Goal: Transaction & Acquisition: Register for event/course

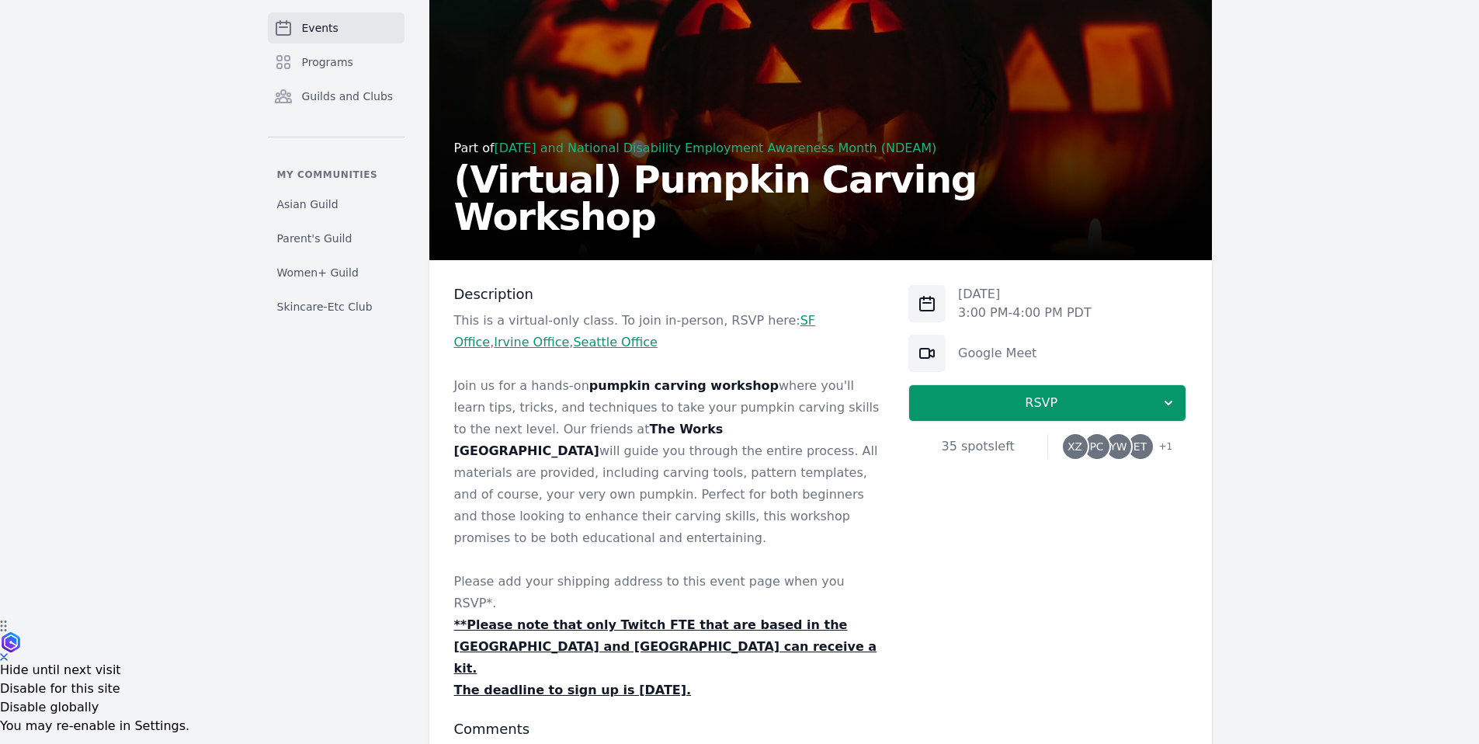
scroll to position [161, 0]
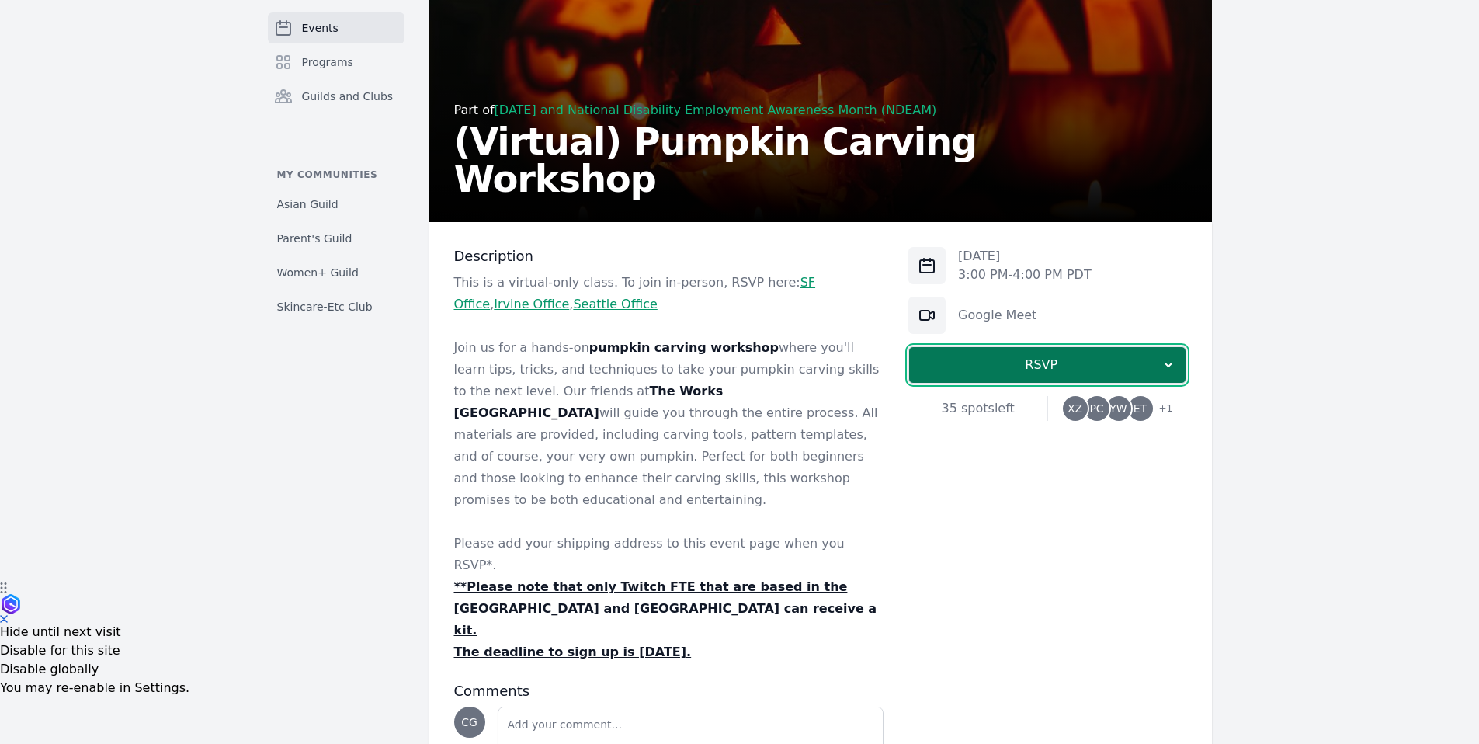
click at [1145, 365] on span "RSVP" at bounding box center [1040, 364] width 239 height 19
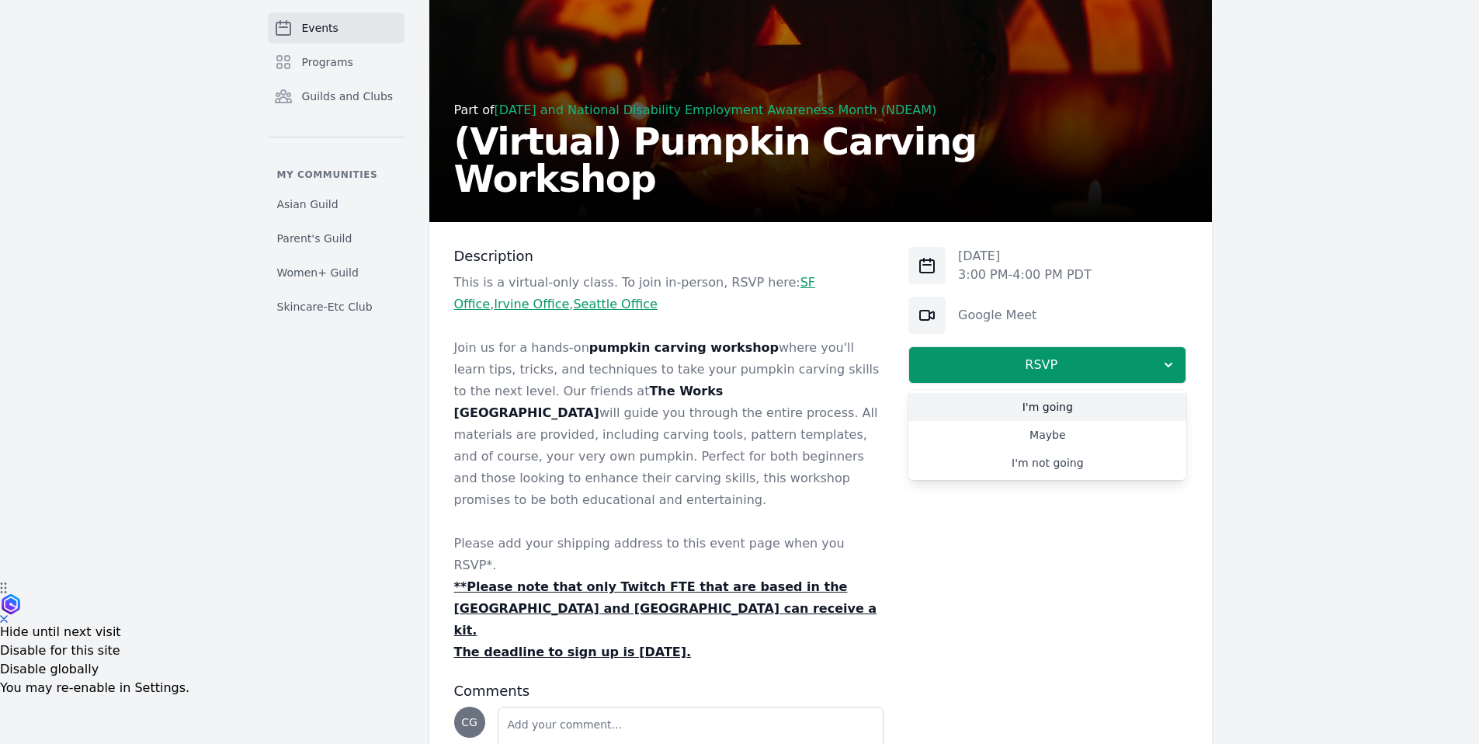
click at [1091, 414] on link "I'm going" at bounding box center [1047, 407] width 278 height 28
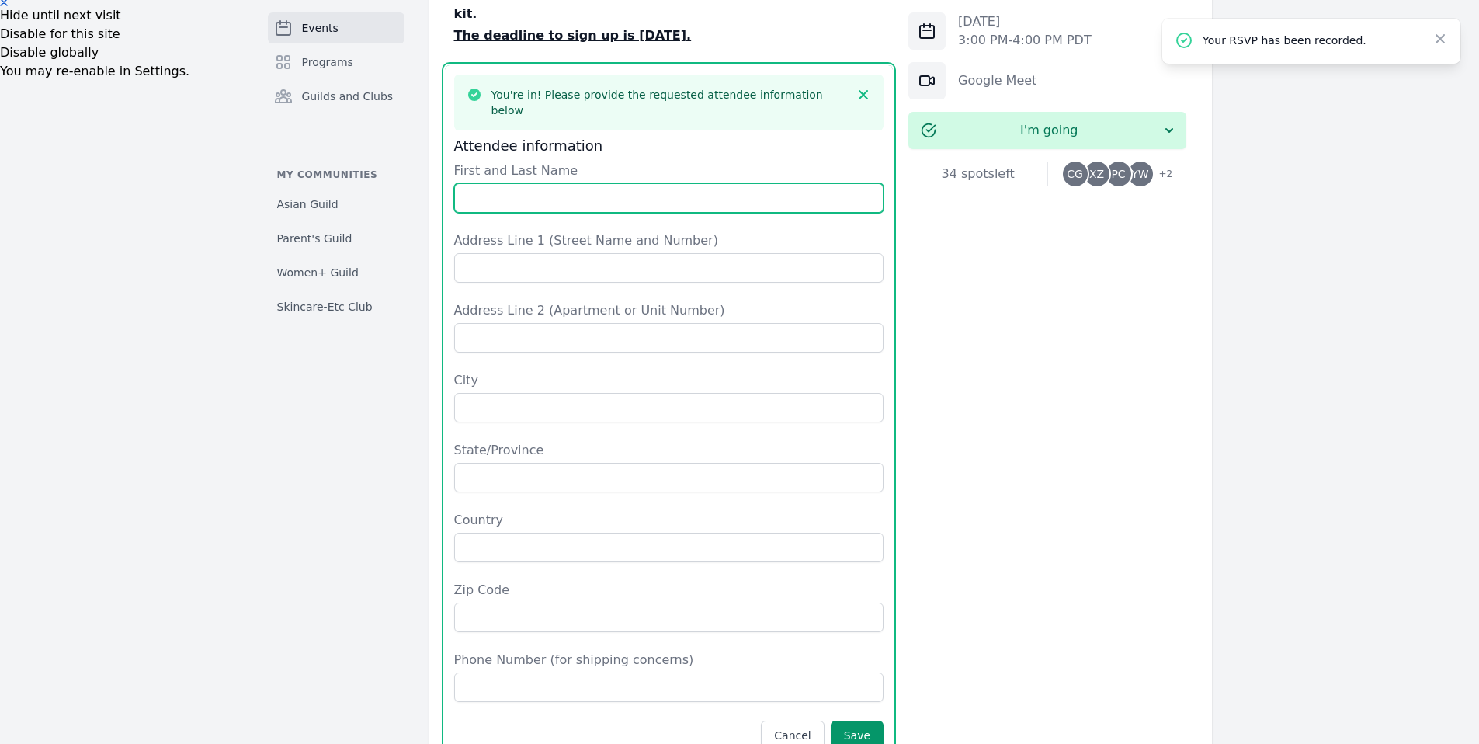
click at [567, 183] on input "First and Last Name" at bounding box center [669, 197] width 430 height 29
type input "cassie gong"
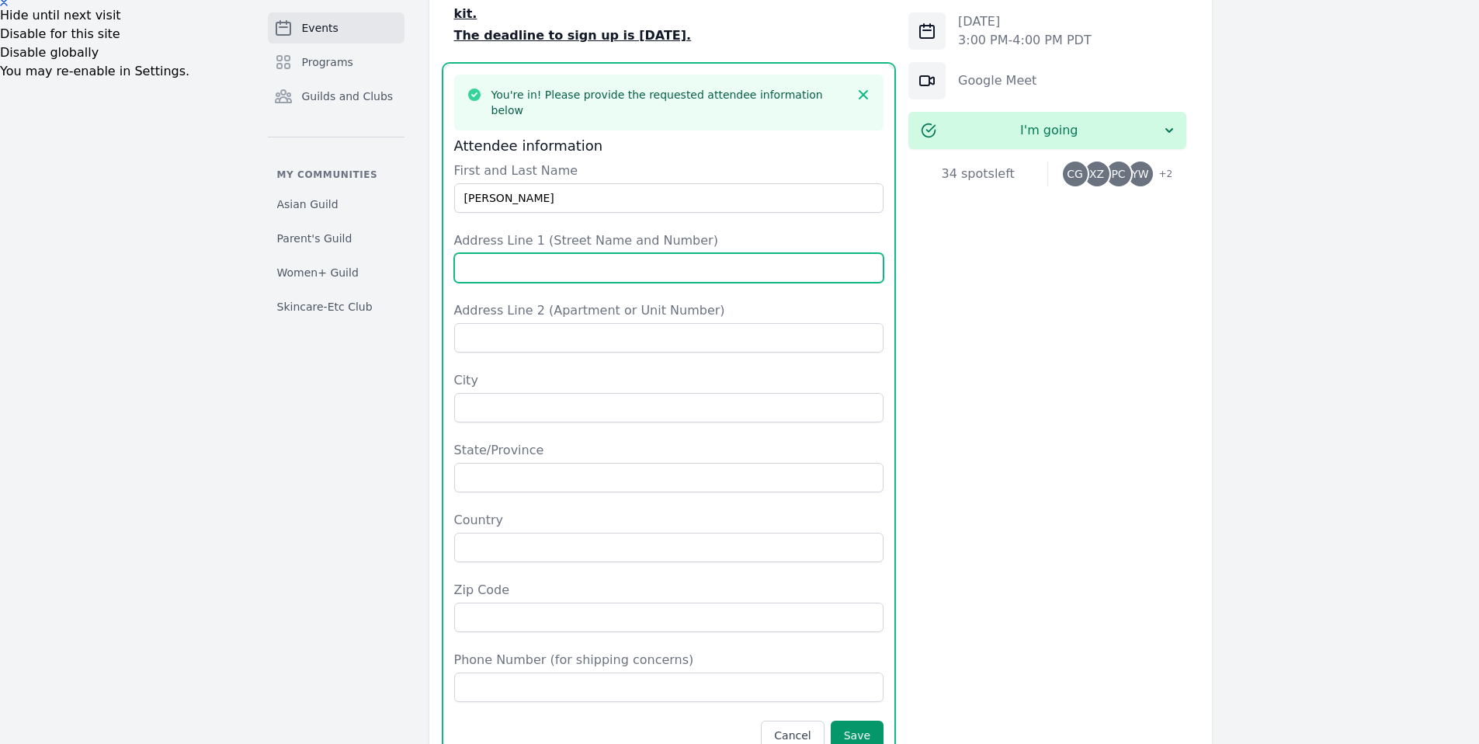
click at [564, 253] on input "Address Line 1 (Street Name and Number)" at bounding box center [669, 267] width 430 height 29
type input "17523 Pine Cone Ct"
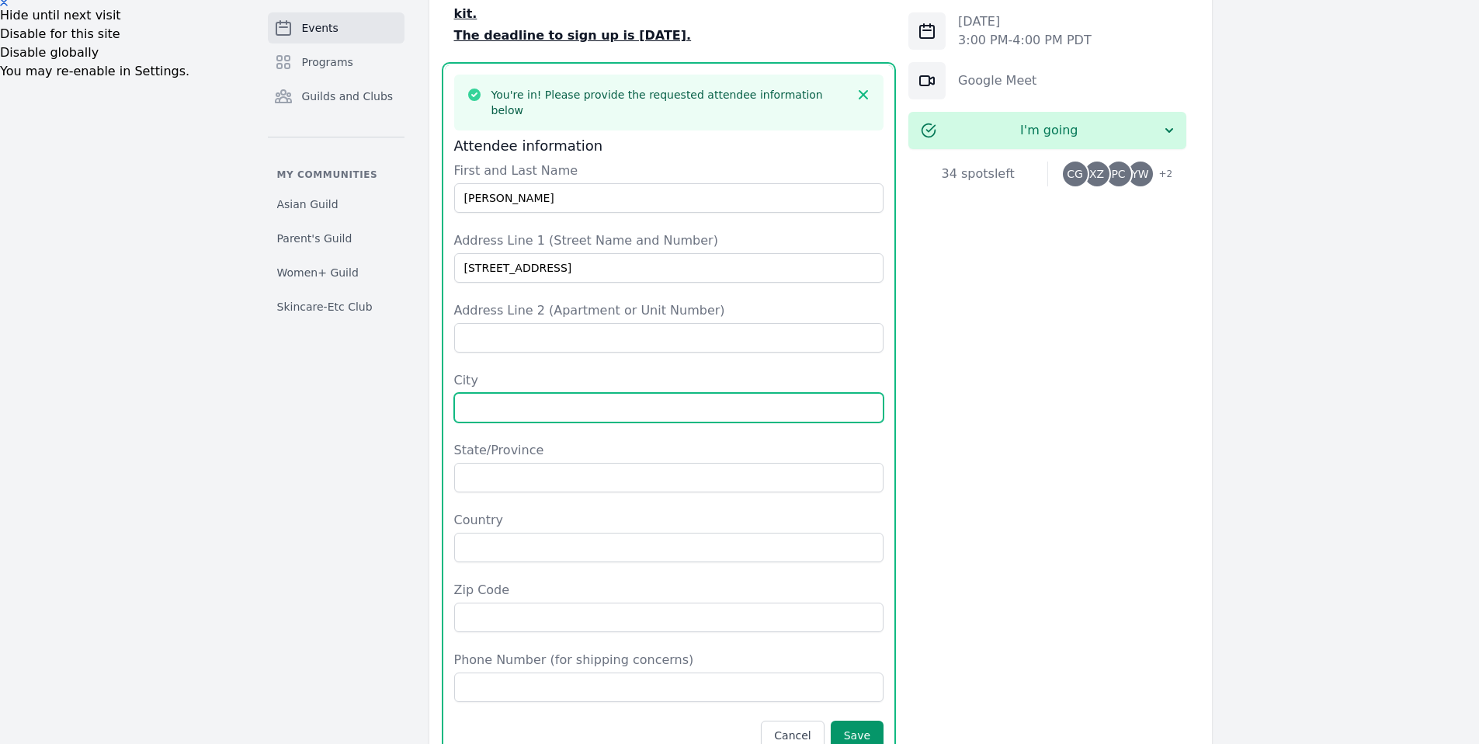
type input "Monte Sereno"
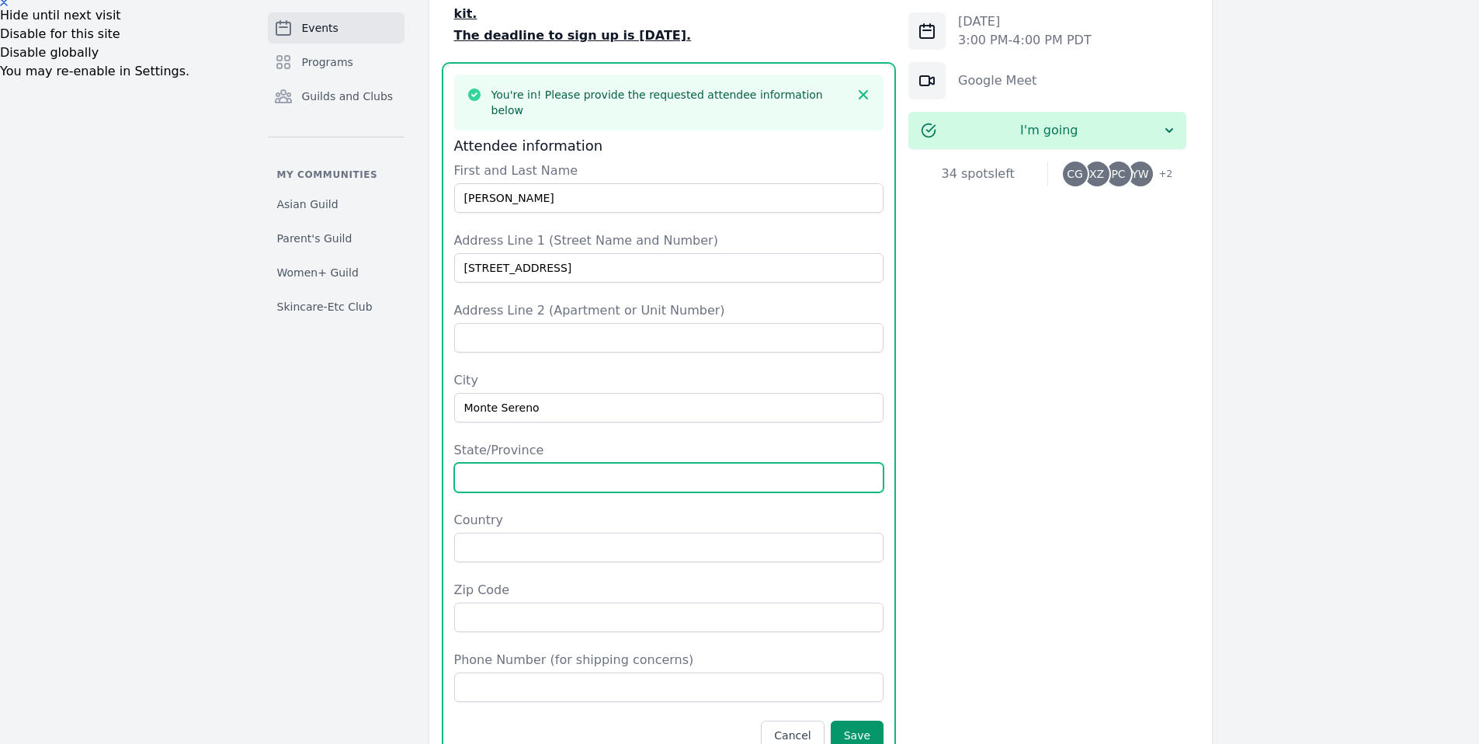
type input "CA"
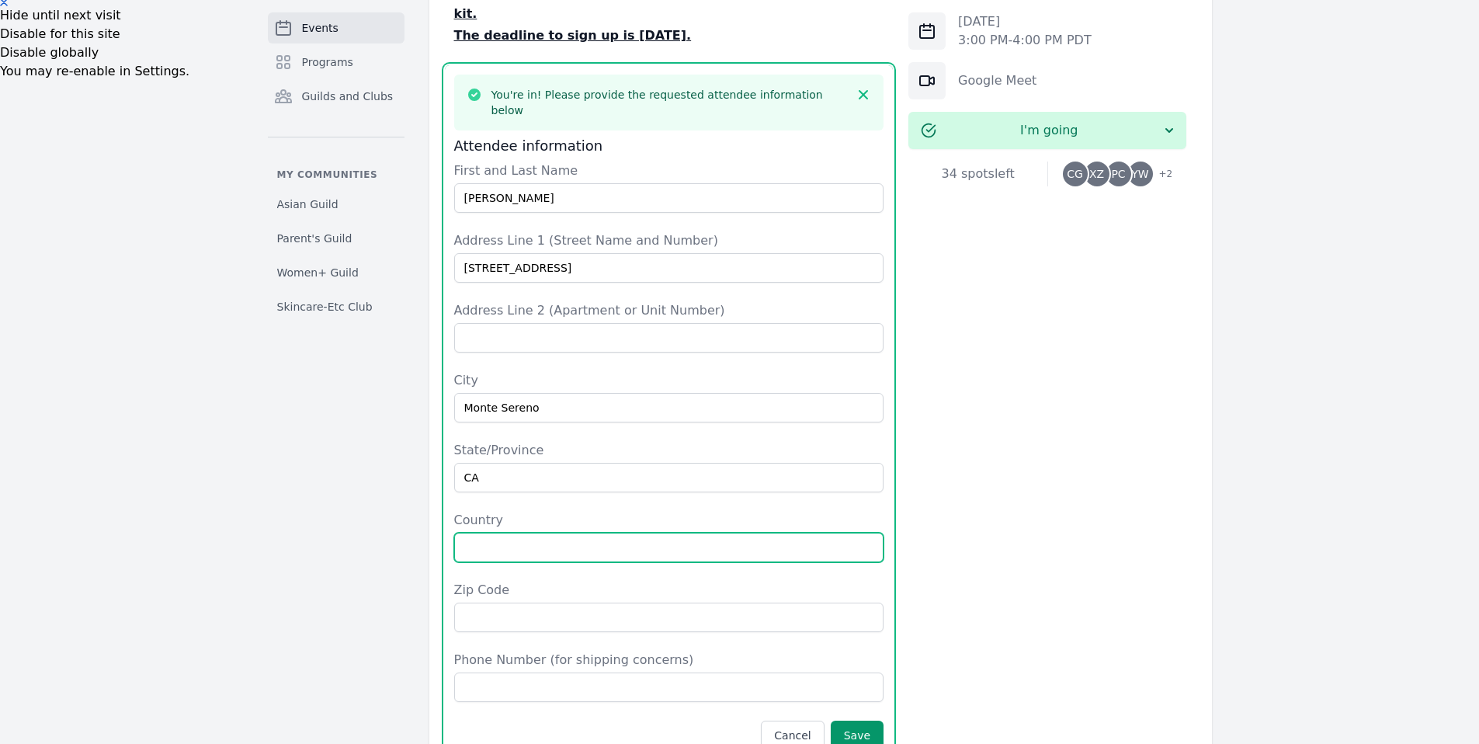
type input "United States"
type input "95030"
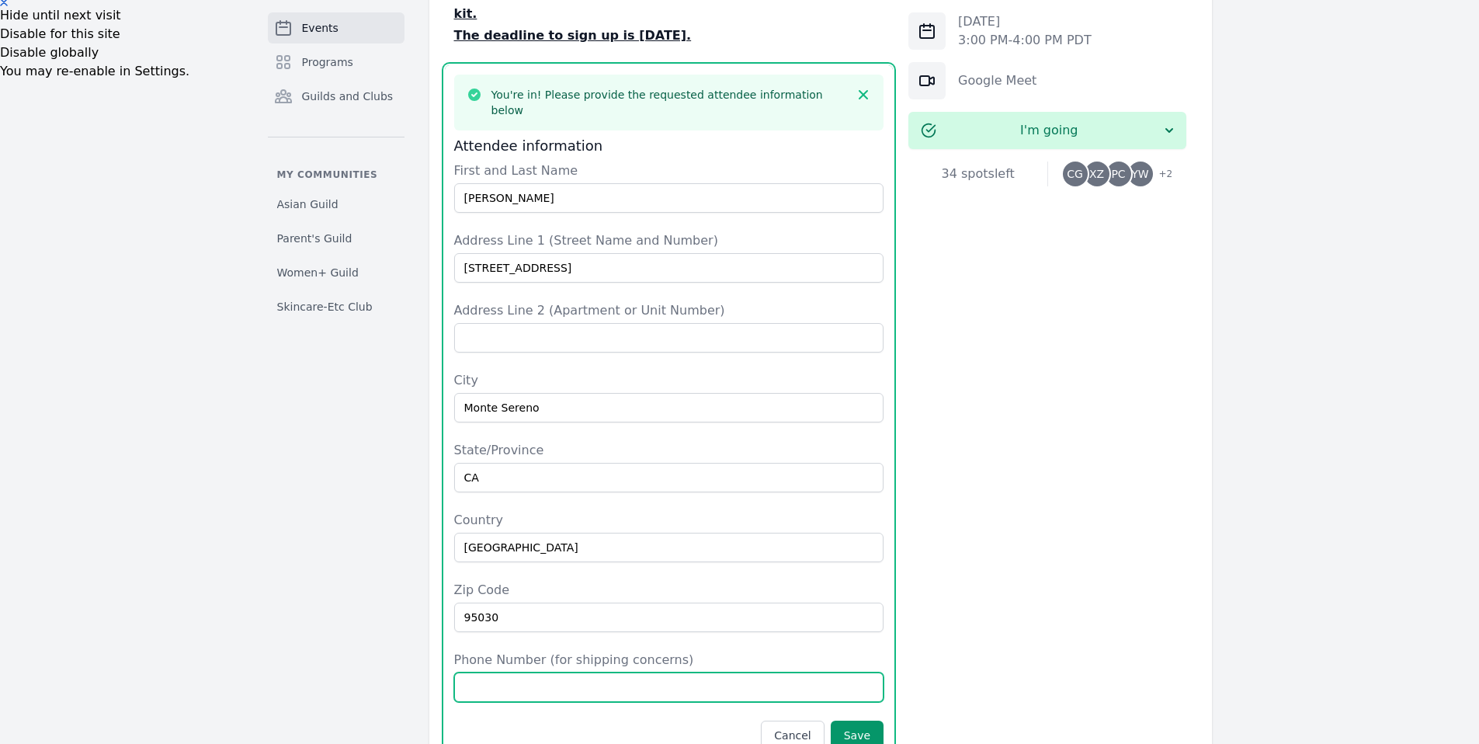
type input "8058953378"
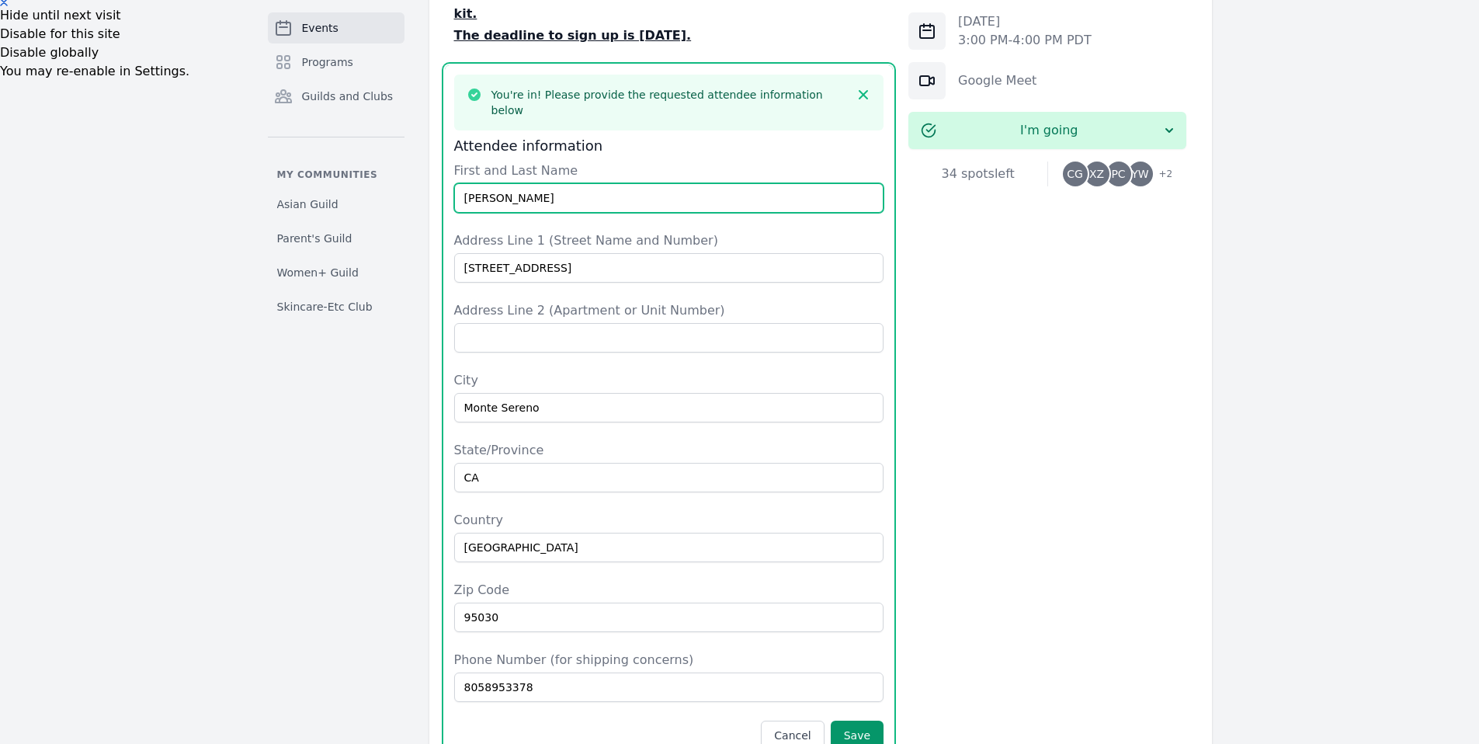
click at [482, 183] on input "cassie gong" at bounding box center [669, 197] width 430 height 29
type input "Cassie Gong"
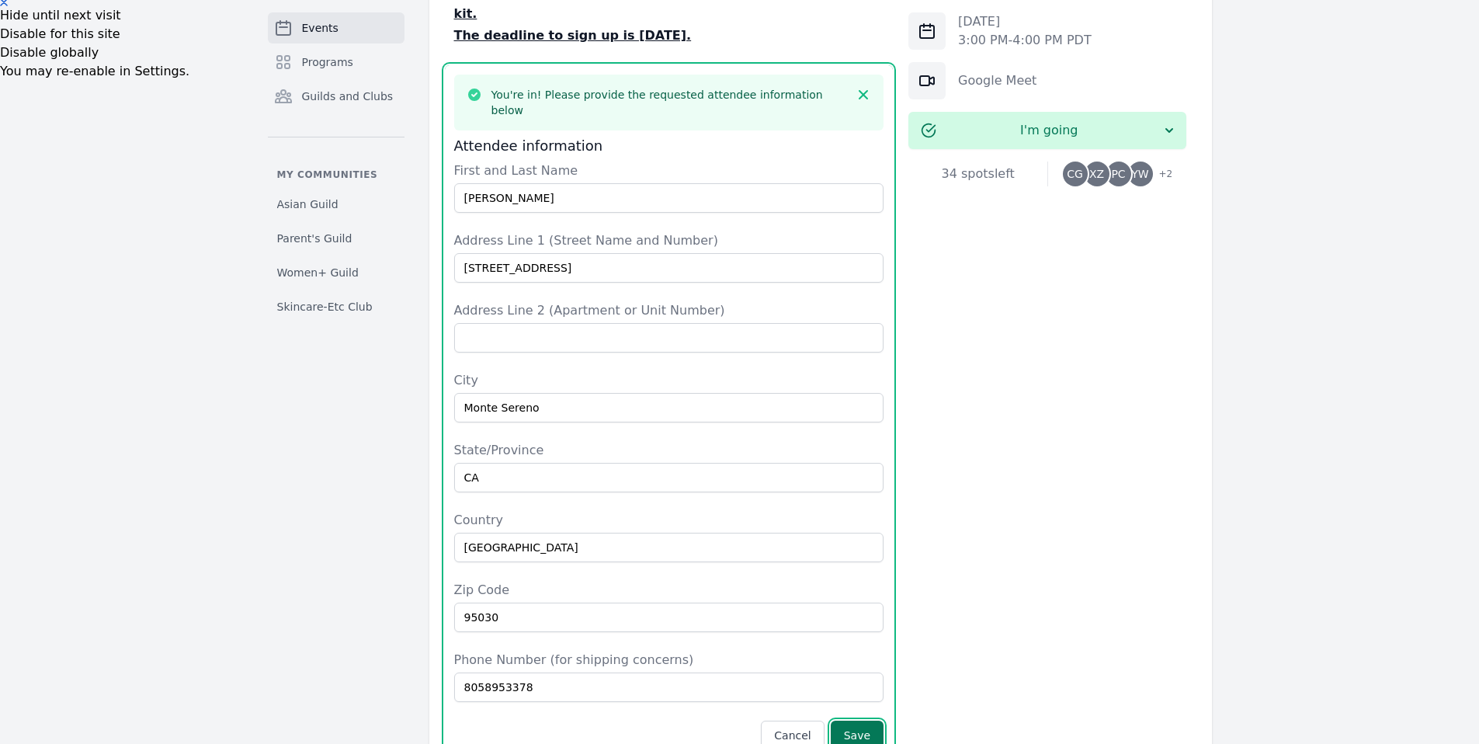
click at [855, 720] on button "Save" at bounding box center [856, 734] width 53 height 29
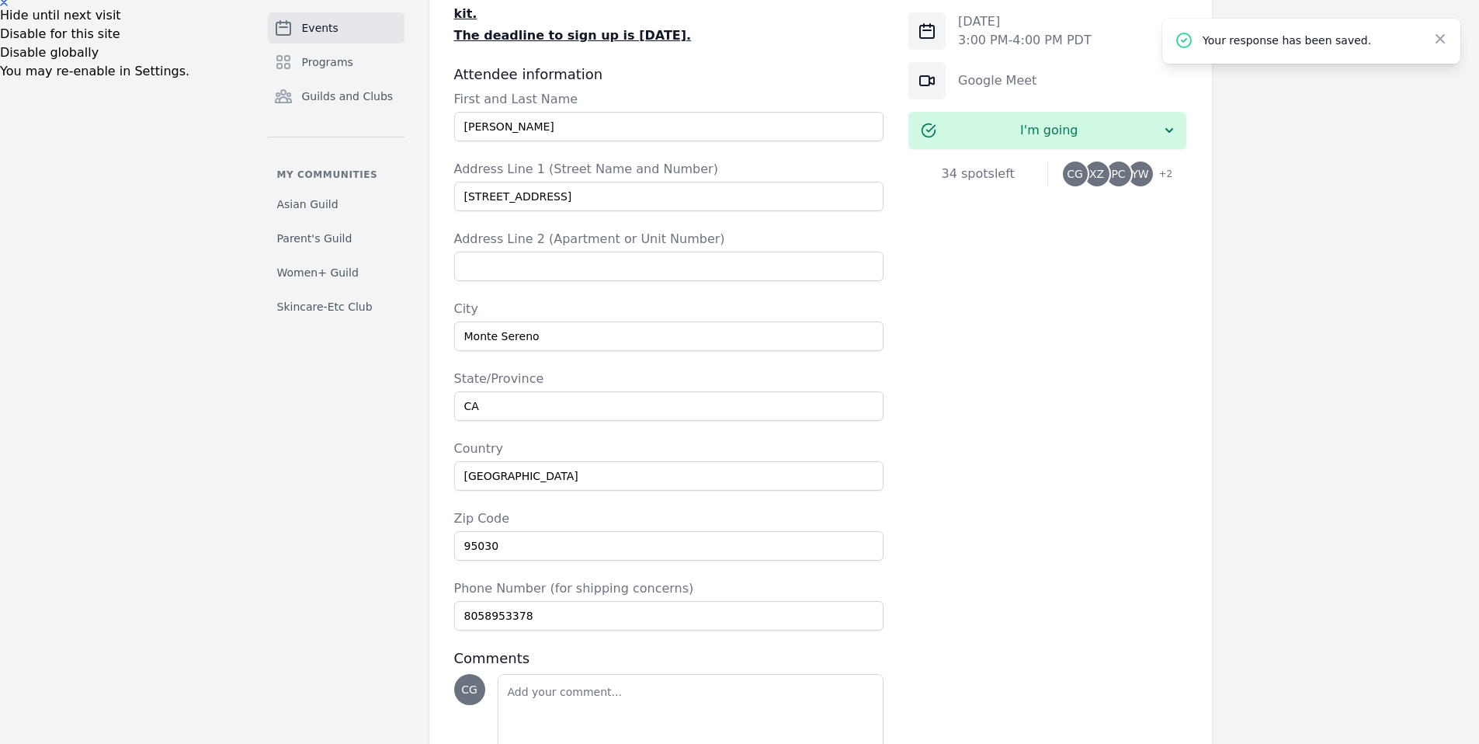
scroll to position [266, 0]
